Goal: Task Accomplishment & Management: Manage account settings

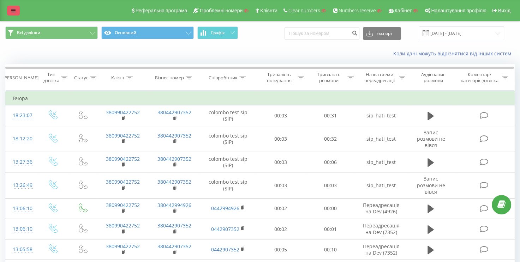
click at [8, 13] on link at bounding box center [13, 11] width 13 height 10
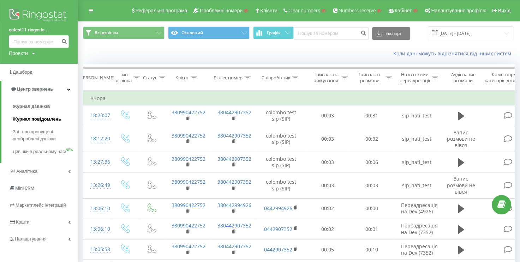
click at [51, 120] on span "Журнал повідомлень" at bounding box center [37, 119] width 48 height 7
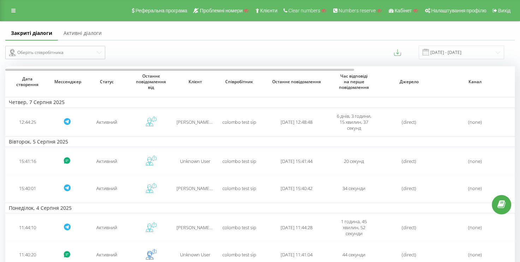
click at [92, 31] on link "Активні діалоги" at bounding box center [82, 33] width 49 height 14
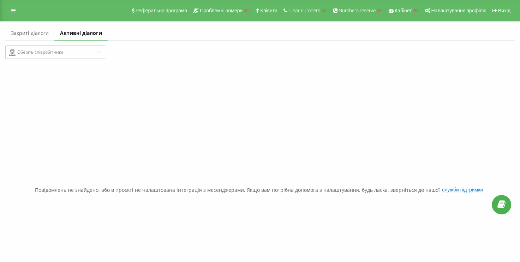
click at [30, 29] on link "Закриті діалоги" at bounding box center [29, 33] width 49 height 14
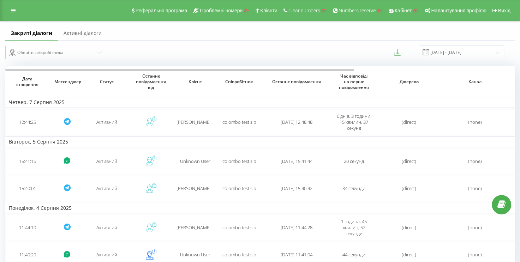
click at [17, 6] on link at bounding box center [13, 11] width 13 height 10
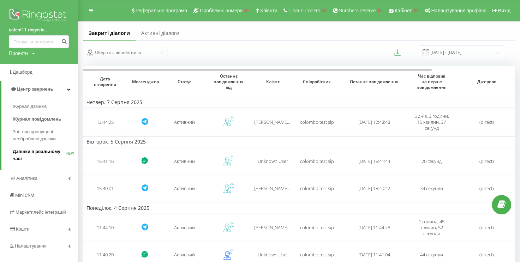
scroll to position [71, 0]
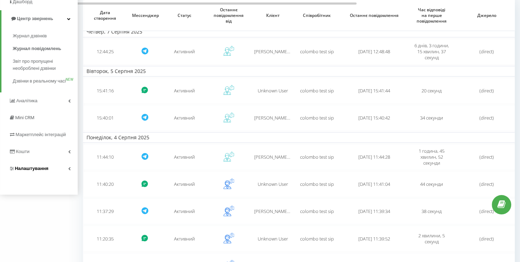
click at [64, 172] on link "Налаштування" at bounding box center [39, 168] width 78 height 17
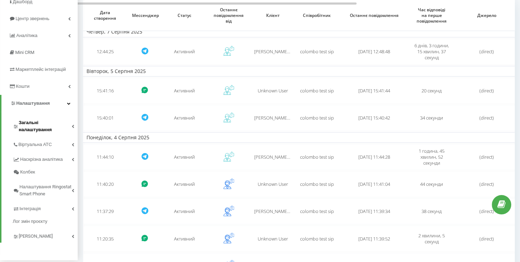
click at [61, 125] on span "Загальні налаштування" at bounding box center [45, 126] width 53 height 14
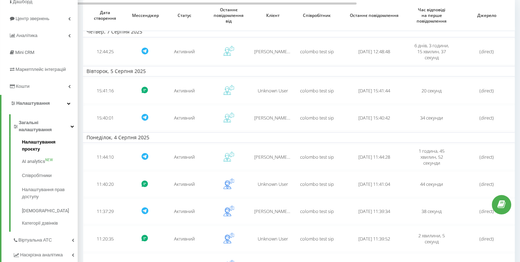
click at [58, 139] on span "Налаштування проєкту" at bounding box center [48, 146] width 52 height 14
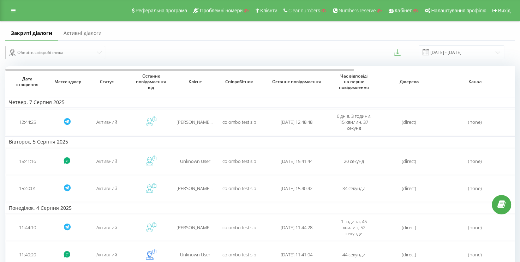
click at [85, 31] on link "Активні діалоги" at bounding box center [82, 33] width 49 height 14
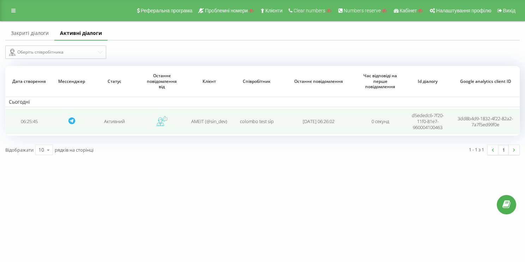
click at [38, 128] on td "06:25:45" at bounding box center [29, 122] width 48 height 26
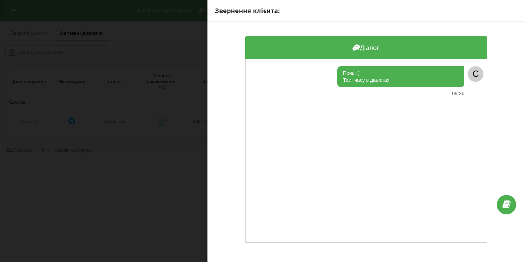
click at [192, 28] on div "Звернення клієнта: Діалог Привіт) Тест часу в діалогах 09:26 C" at bounding box center [262, 131] width 525 height 262
